Goal: Task Accomplishment & Management: Use online tool/utility

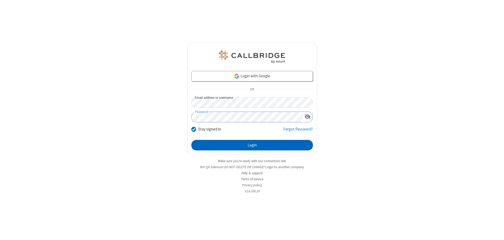
click at [252, 145] on button "Login" at bounding box center [251, 145] width 121 height 10
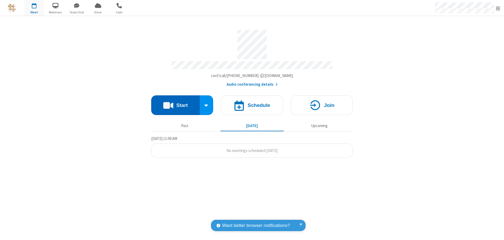
click at [175, 103] on button "Start" at bounding box center [175, 105] width 49 height 20
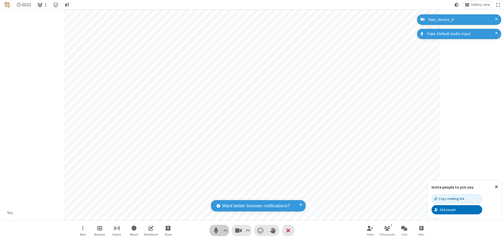
click at [216, 231] on span "Mute (⌘+Shift+A)" at bounding box center [216, 231] width 8 height 8
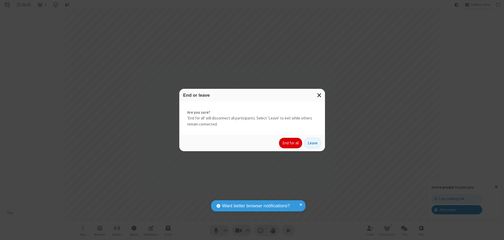
click at [291, 143] on button "End for all" at bounding box center [290, 143] width 23 height 10
